Goal: Task Accomplishment & Management: Manage account settings

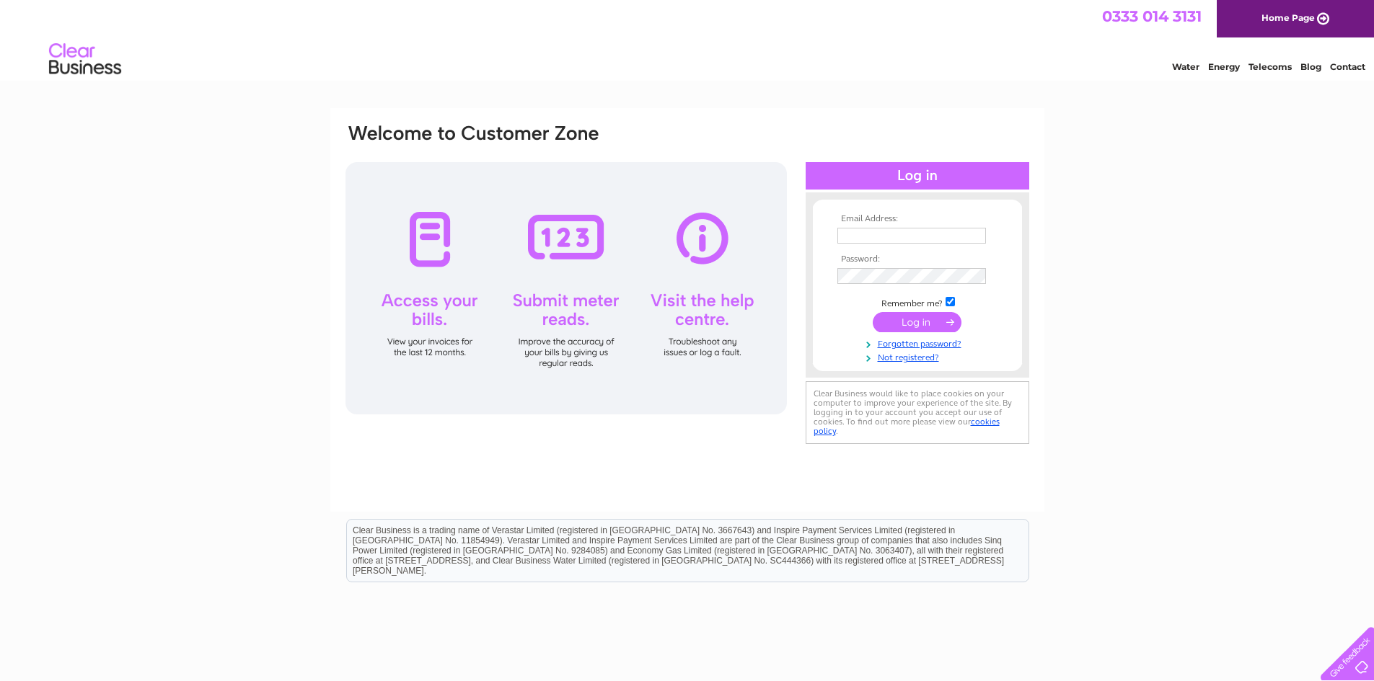
type input "[EMAIL_ADDRESS][DOMAIN_NAME]"
click at [916, 319] on input "submit" at bounding box center [916, 322] width 89 height 20
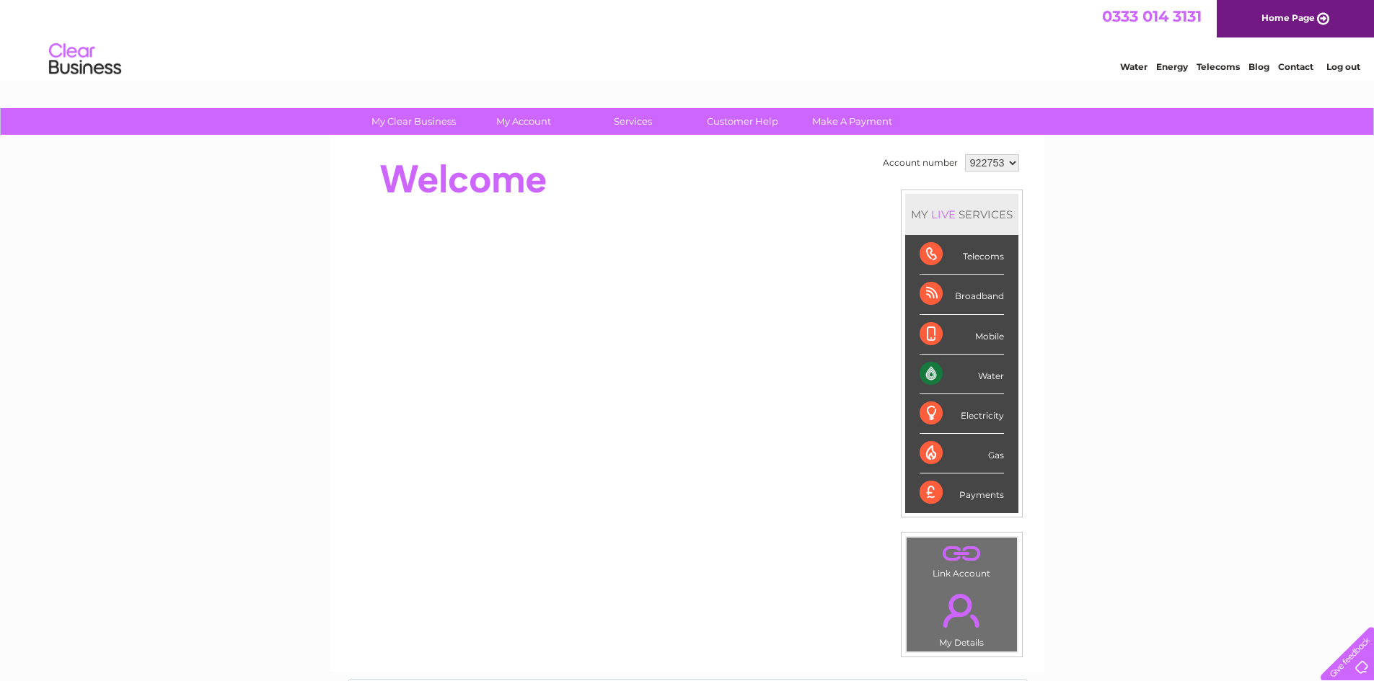
click at [991, 371] on div "Water" at bounding box center [961, 375] width 84 height 40
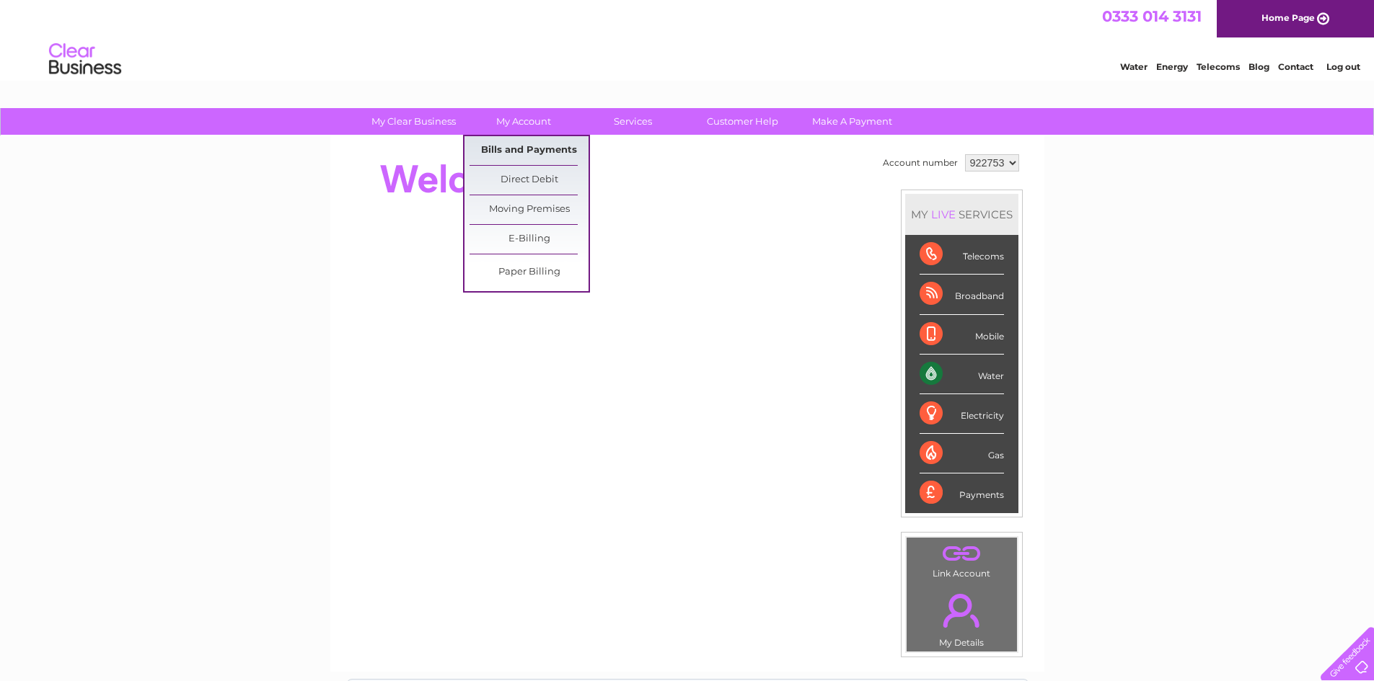
click at [527, 140] on link "Bills and Payments" at bounding box center [528, 150] width 119 height 29
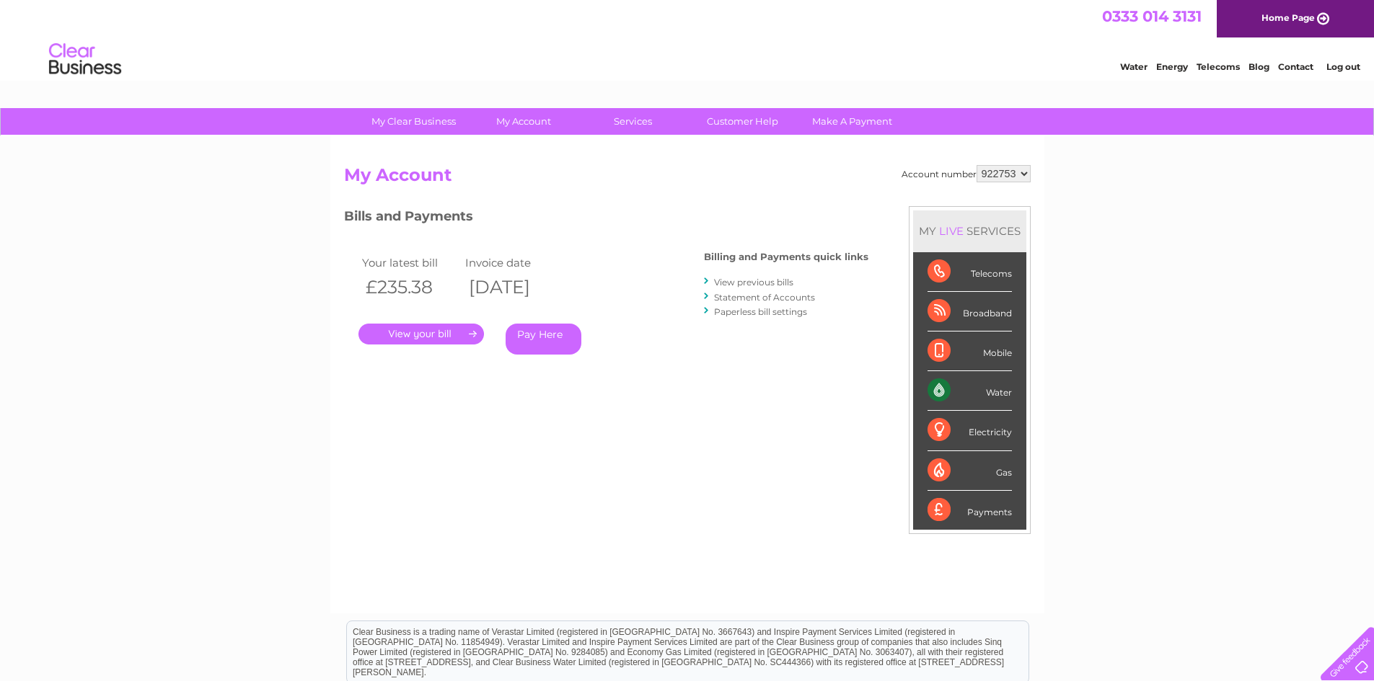
click at [456, 335] on link "." at bounding box center [420, 334] width 125 height 21
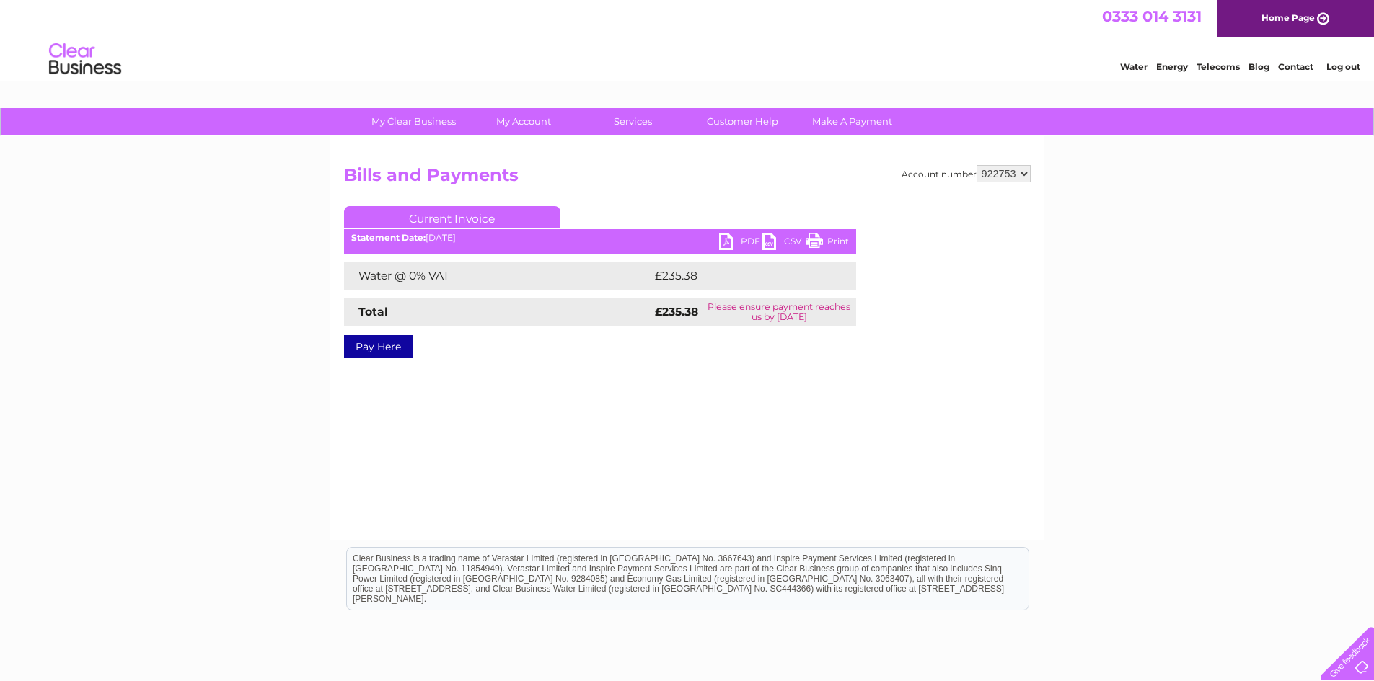
click at [379, 345] on link "Pay Here" at bounding box center [378, 346] width 68 height 23
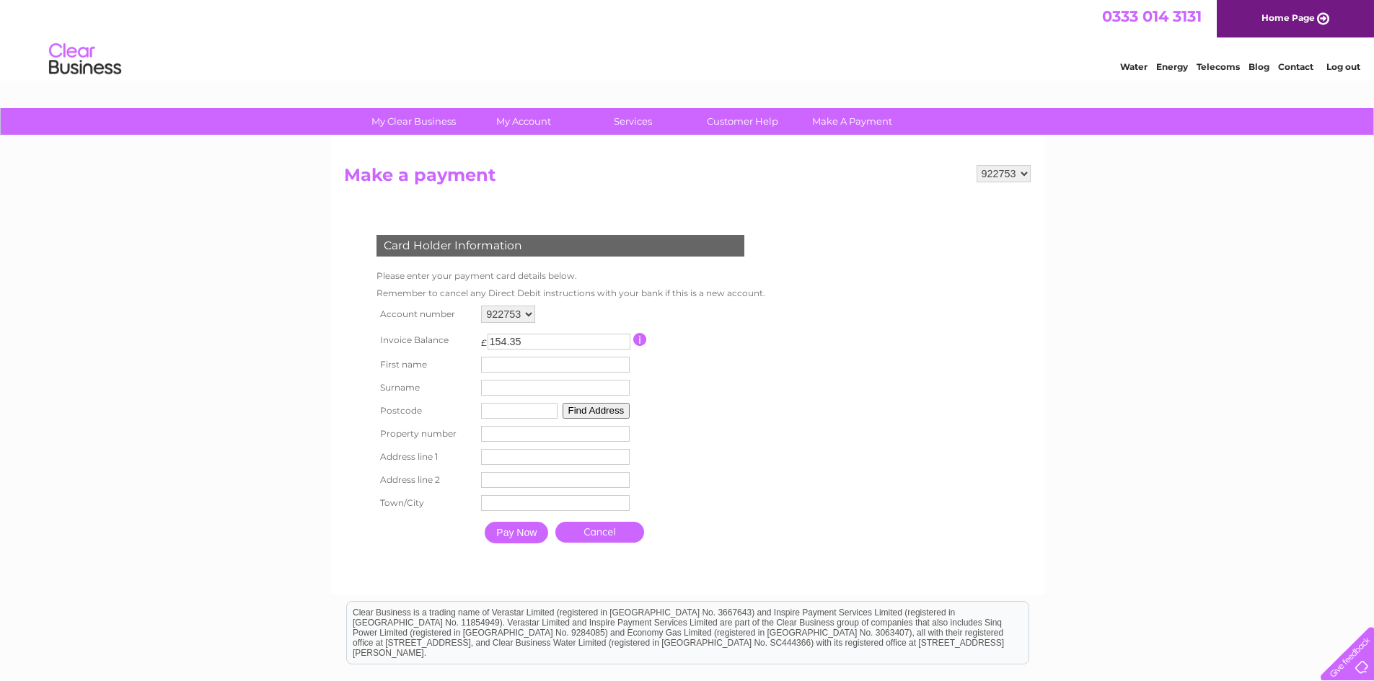
click at [1017, 173] on select "922753" at bounding box center [1003, 173] width 54 height 17
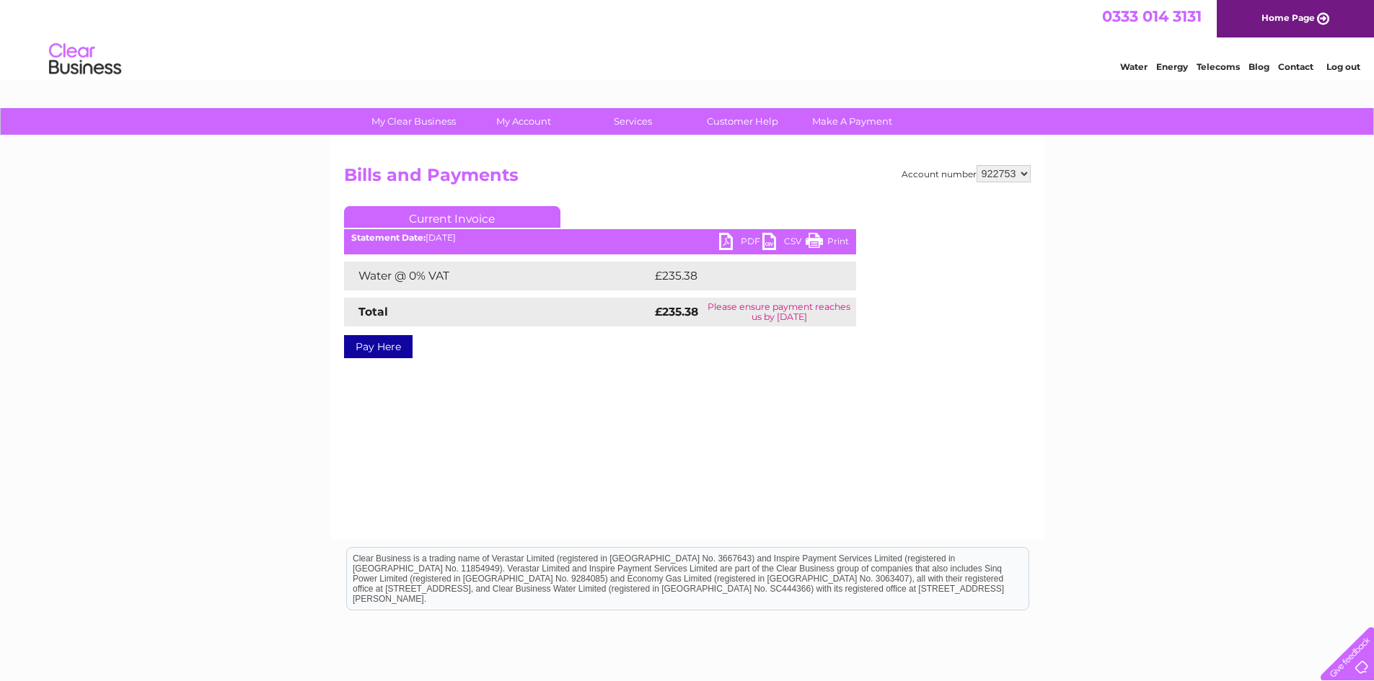
click at [774, 242] on link "CSV" at bounding box center [783, 243] width 43 height 21
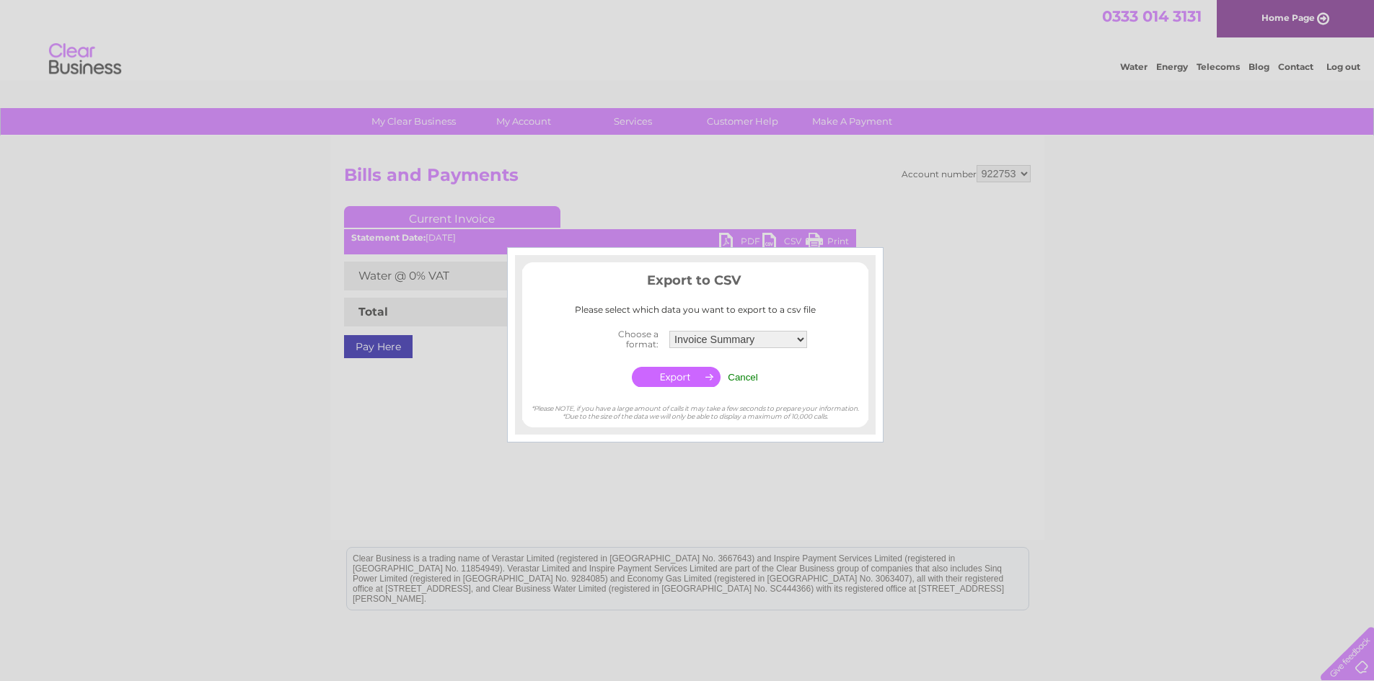
click at [751, 242] on div at bounding box center [687, 340] width 1374 height 681
click at [733, 378] on input "Cancel" at bounding box center [743, 377] width 30 height 11
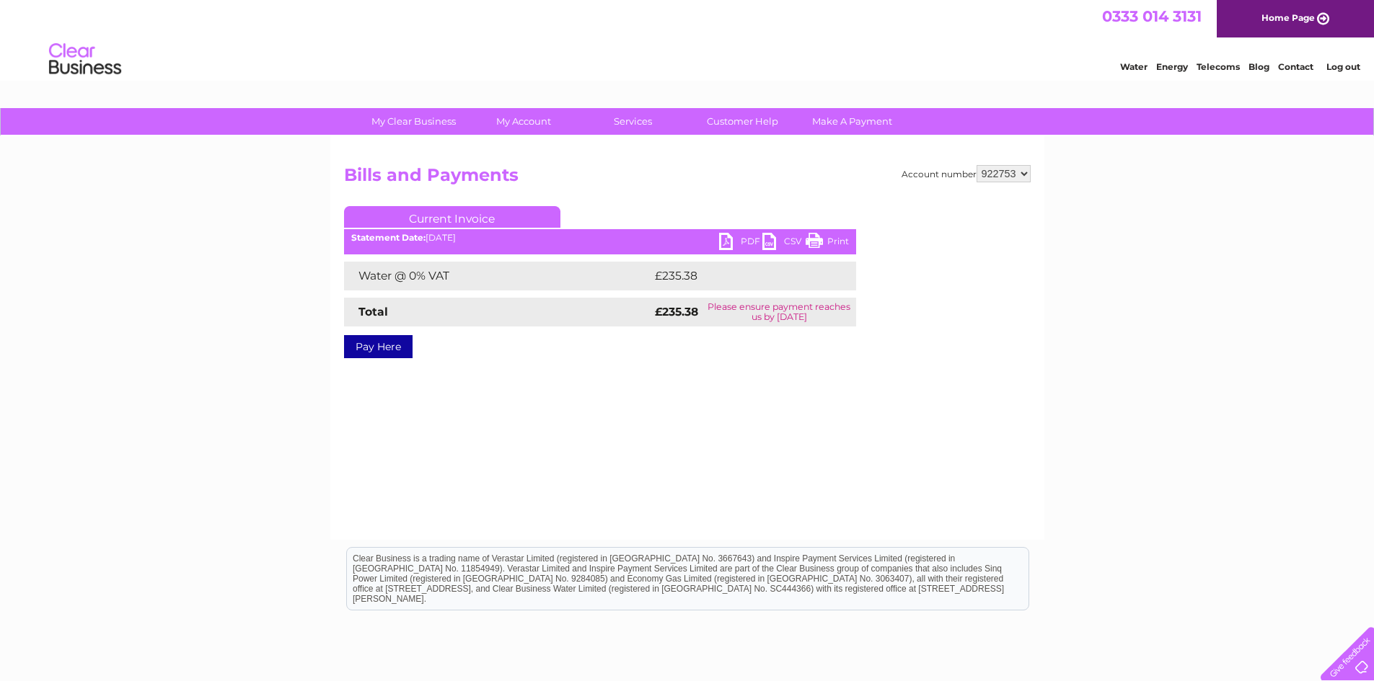
click at [731, 243] on link "PDF" at bounding box center [740, 243] width 43 height 21
